Goal: Task Accomplishment & Management: Manage account settings

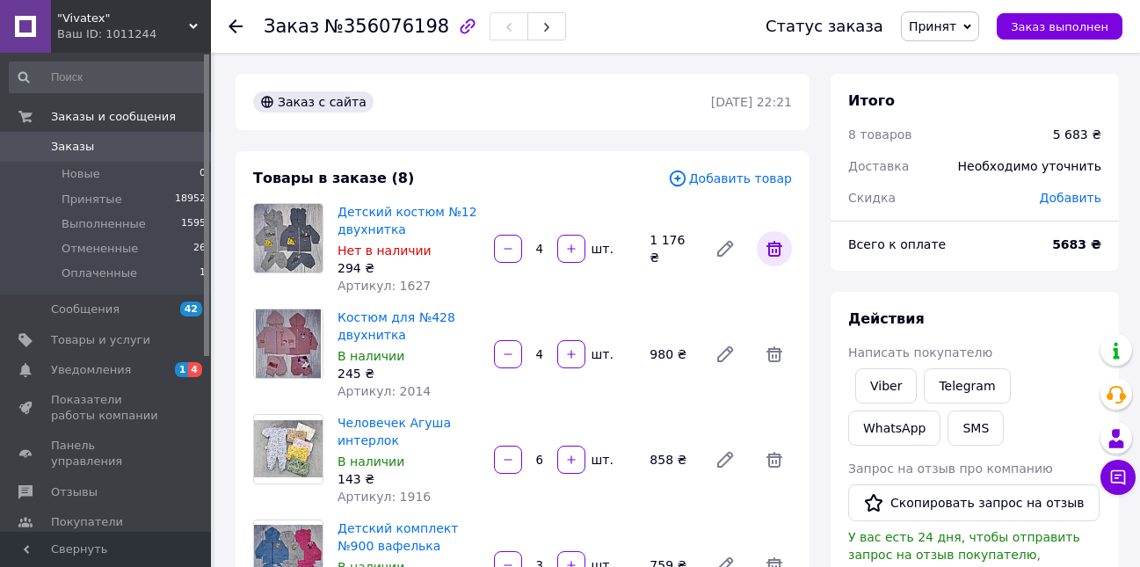
click at [779, 241] on icon at bounding box center [774, 248] width 21 height 21
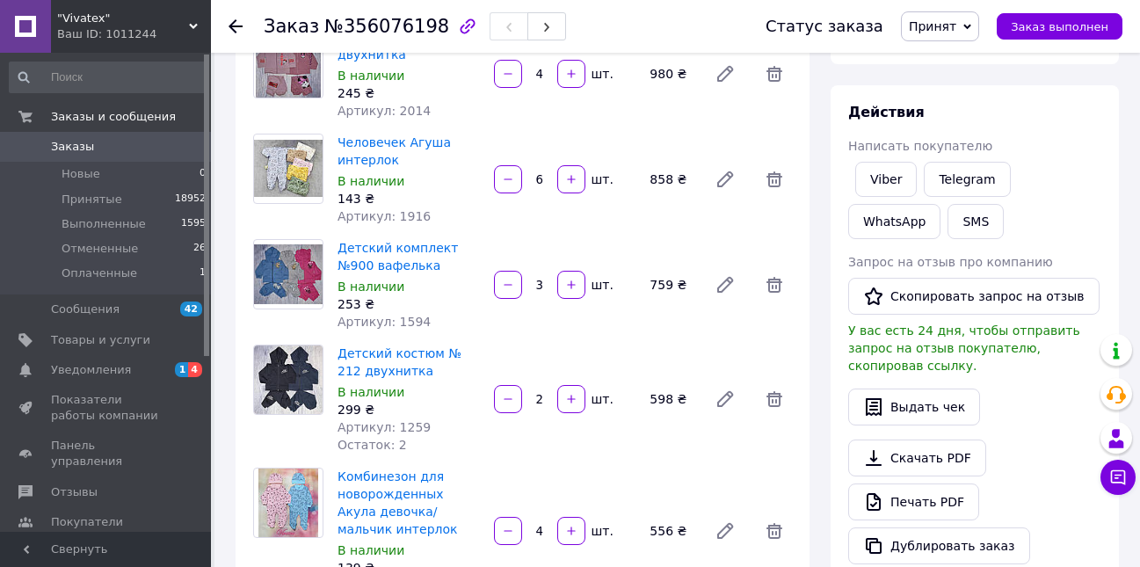
scroll to position [176, 0]
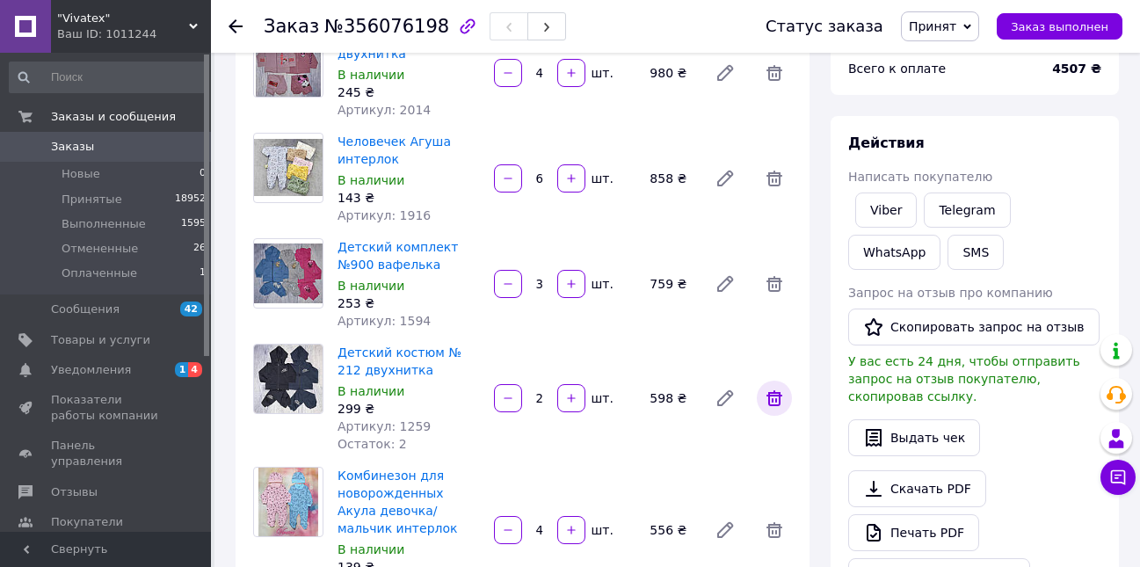
click at [785, 393] on span at bounding box center [774, 398] width 35 height 35
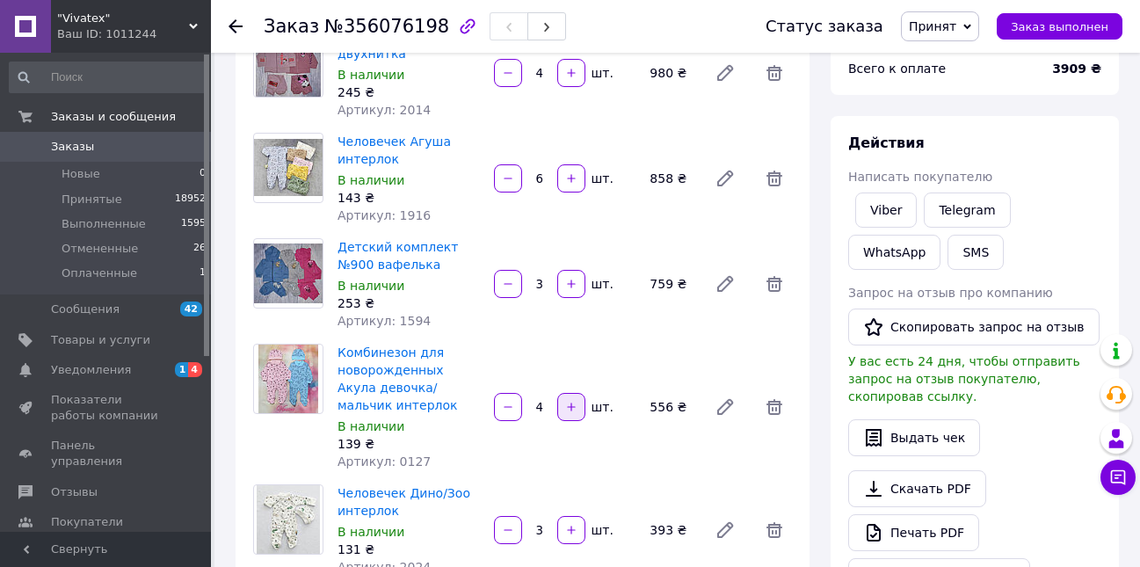
click at [567, 404] on icon "button" at bounding box center [571, 407] width 12 height 12
click at [568, 397] on div at bounding box center [572, 407] width 32 height 28
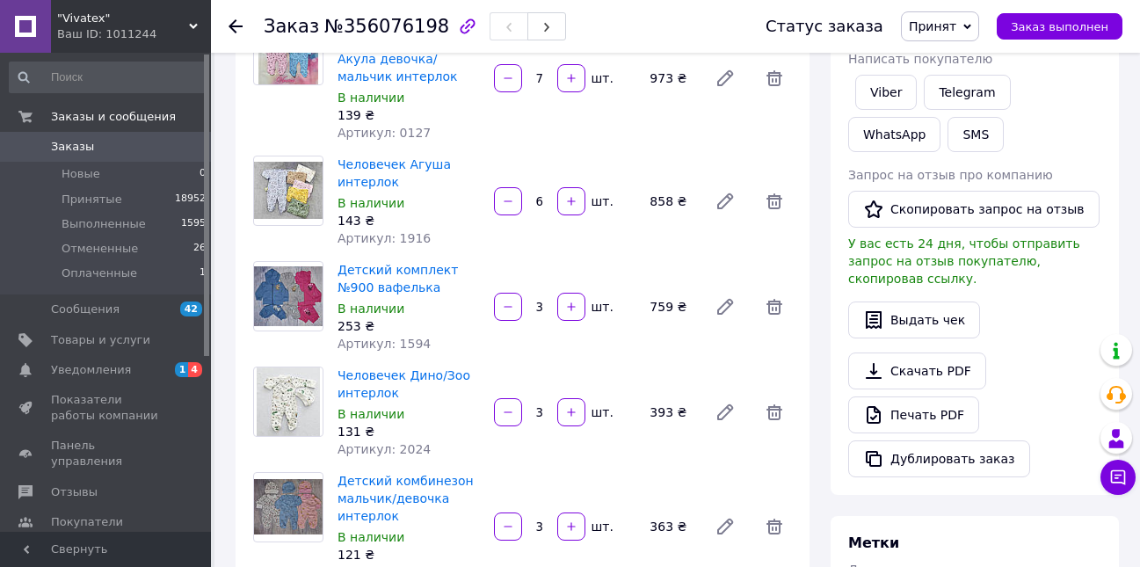
scroll to position [264, 0]
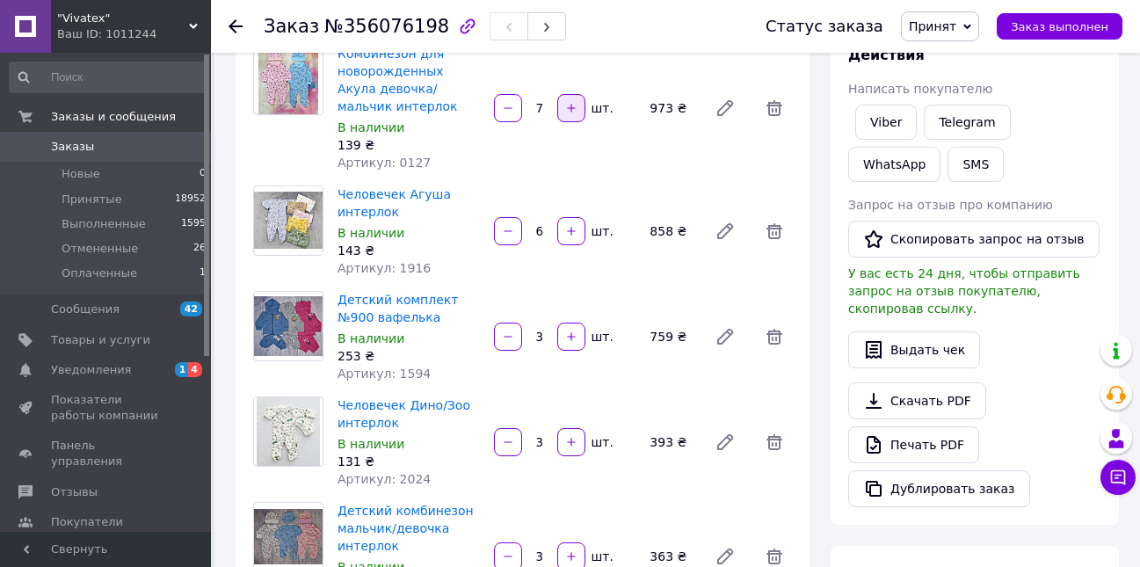
click at [572, 120] on button "button" at bounding box center [571, 108] width 28 height 28
type input "8"
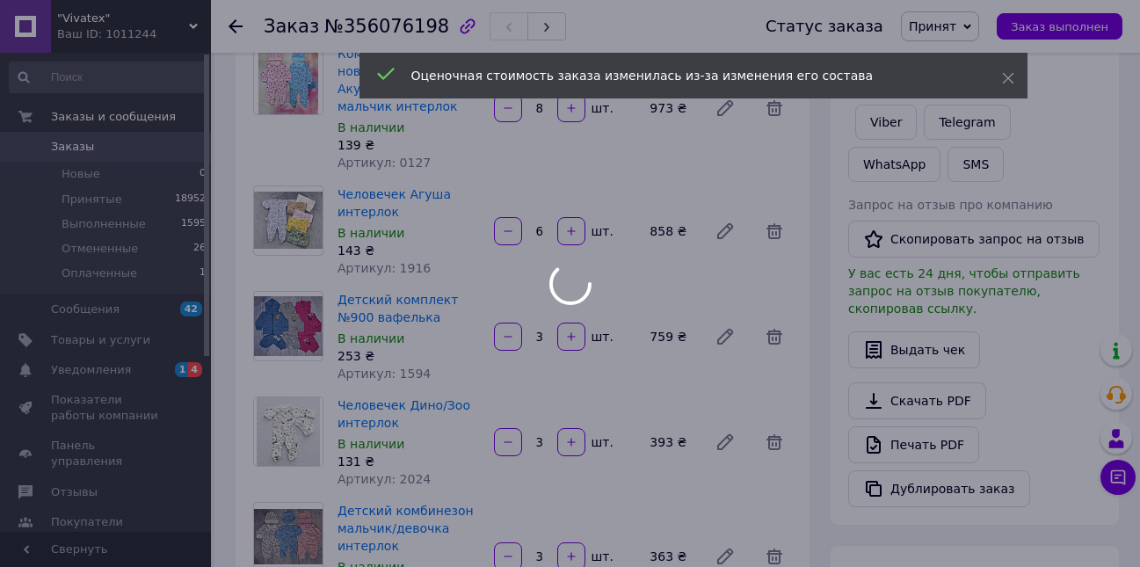
type input "8"
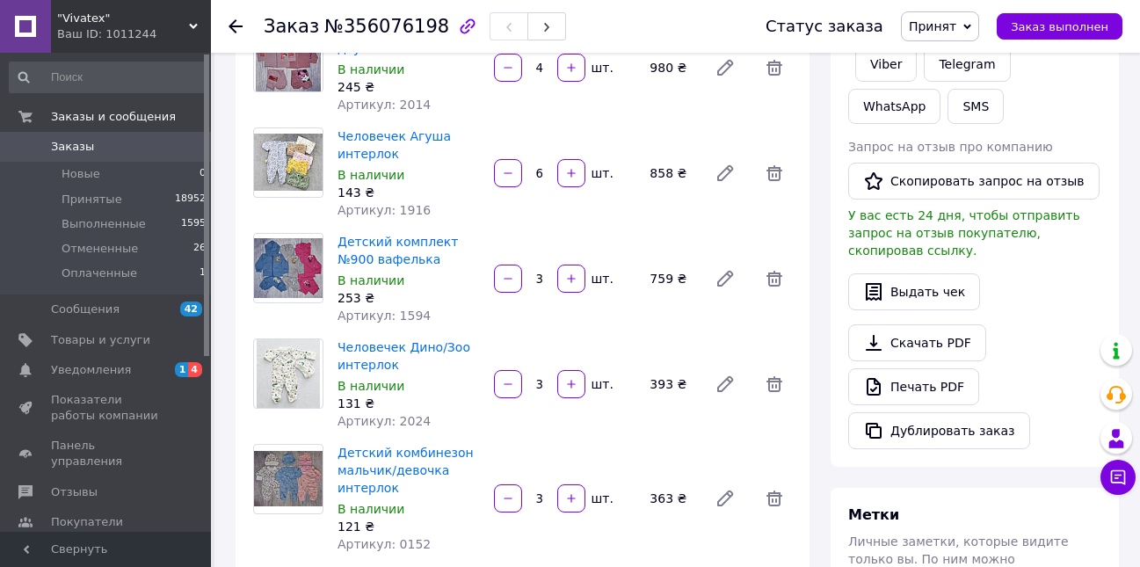
scroll to position [352, 0]
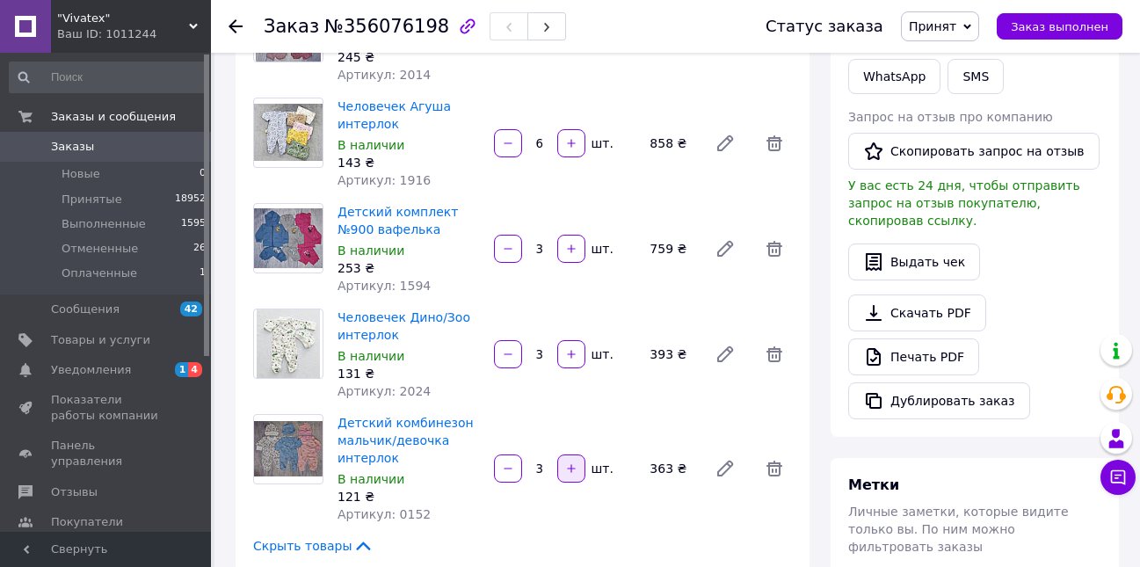
click at [567, 462] on icon "button" at bounding box center [571, 468] width 12 height 12
type input "6"
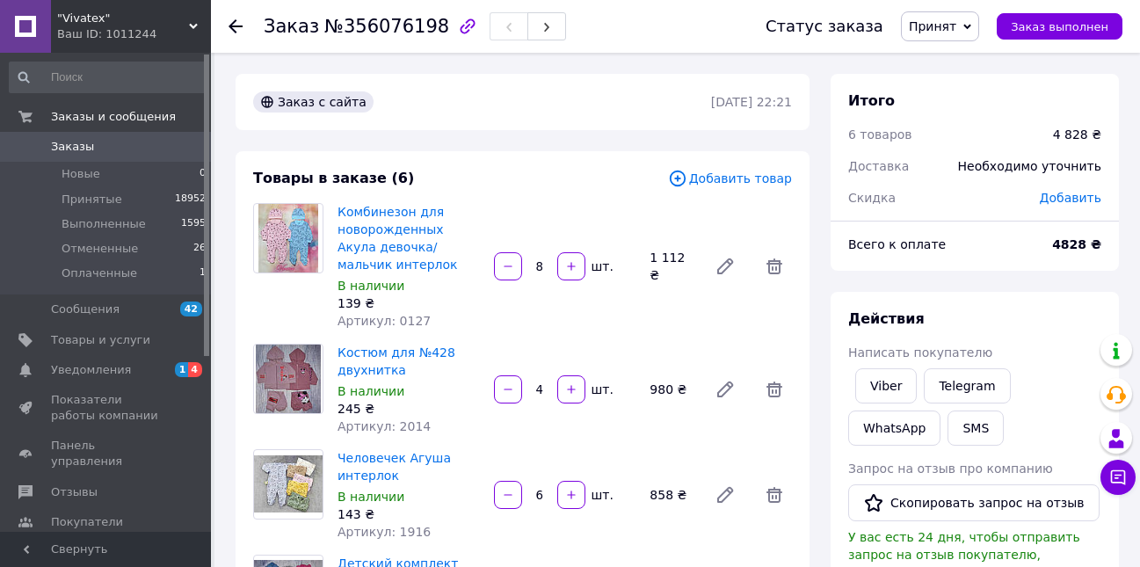
scroll to position [88, 0]
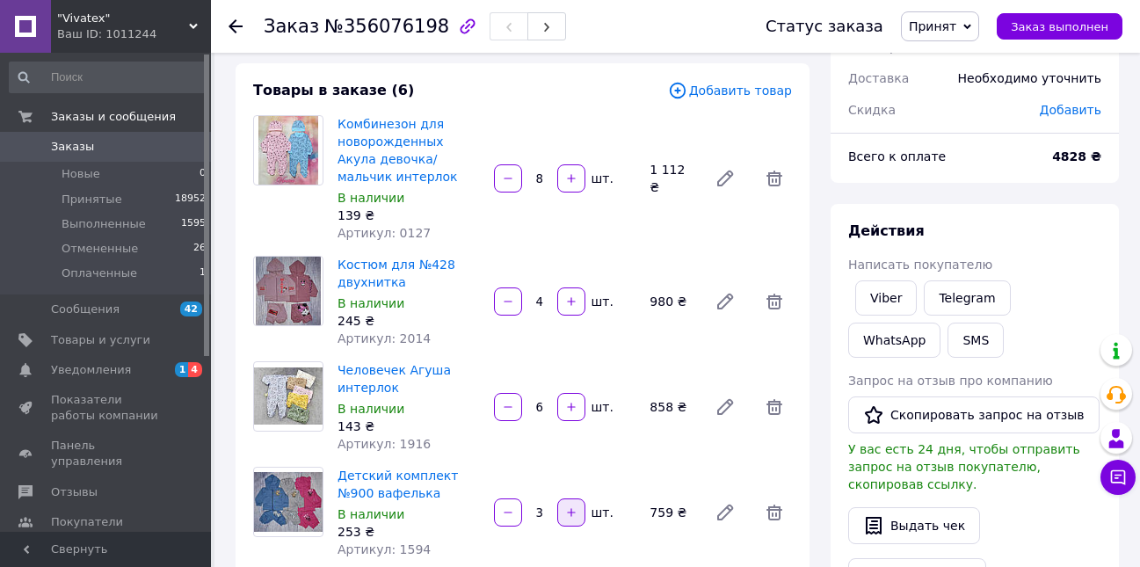
click at [580, 507] on button "button" at bounding box center [571, 513] width 28 height 28
type input "6"
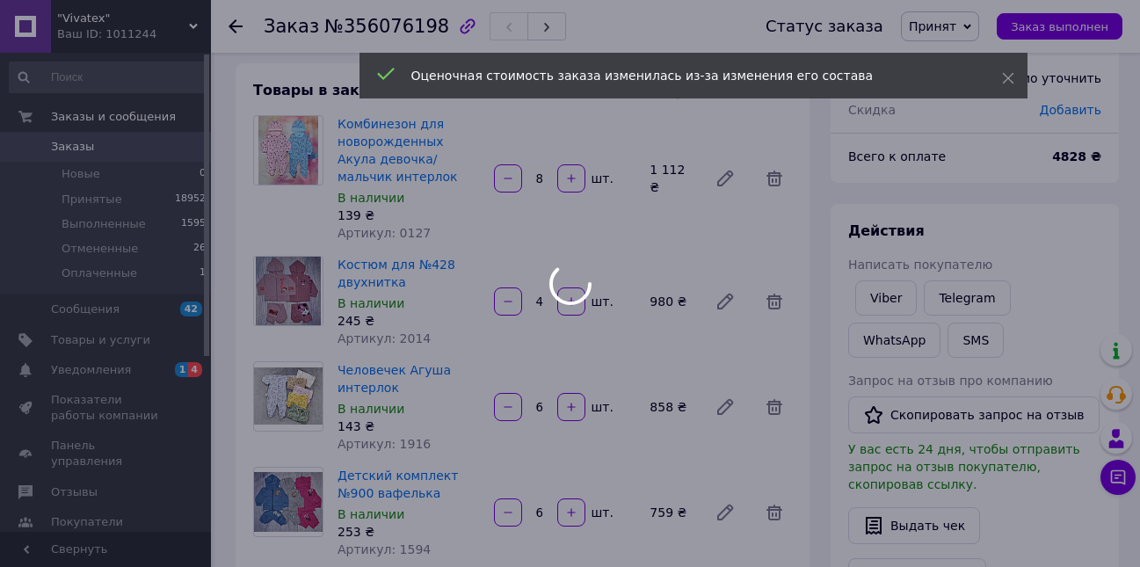
type input "6"
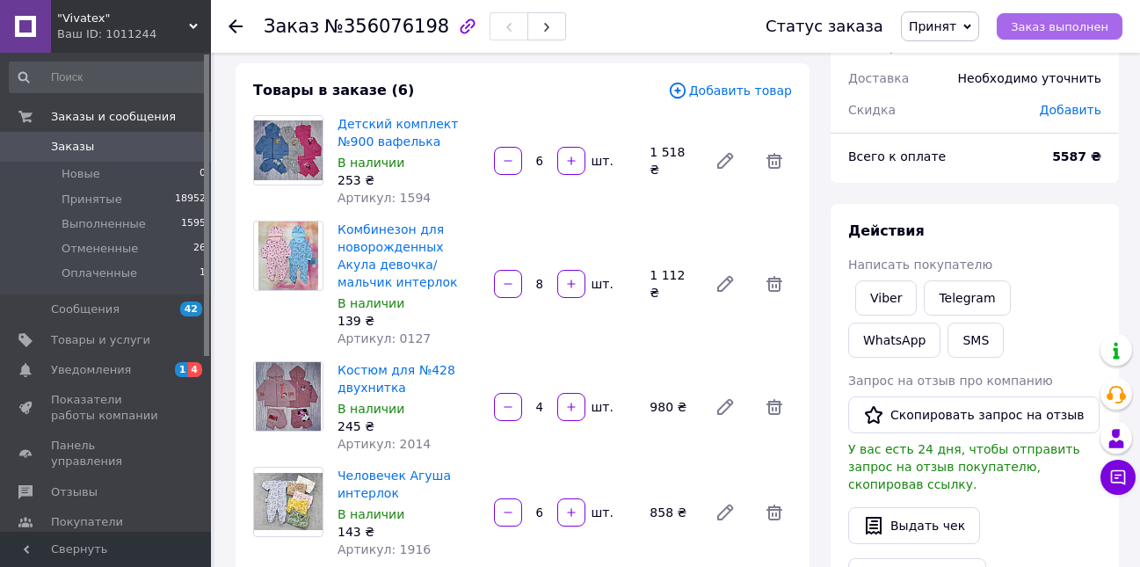
click at [1103, 21] on span "Заказ выполнен" at bounding box center [1060, 26] width 98 height 13
